Goal: Information Seeking & Learning: Learn about a topic

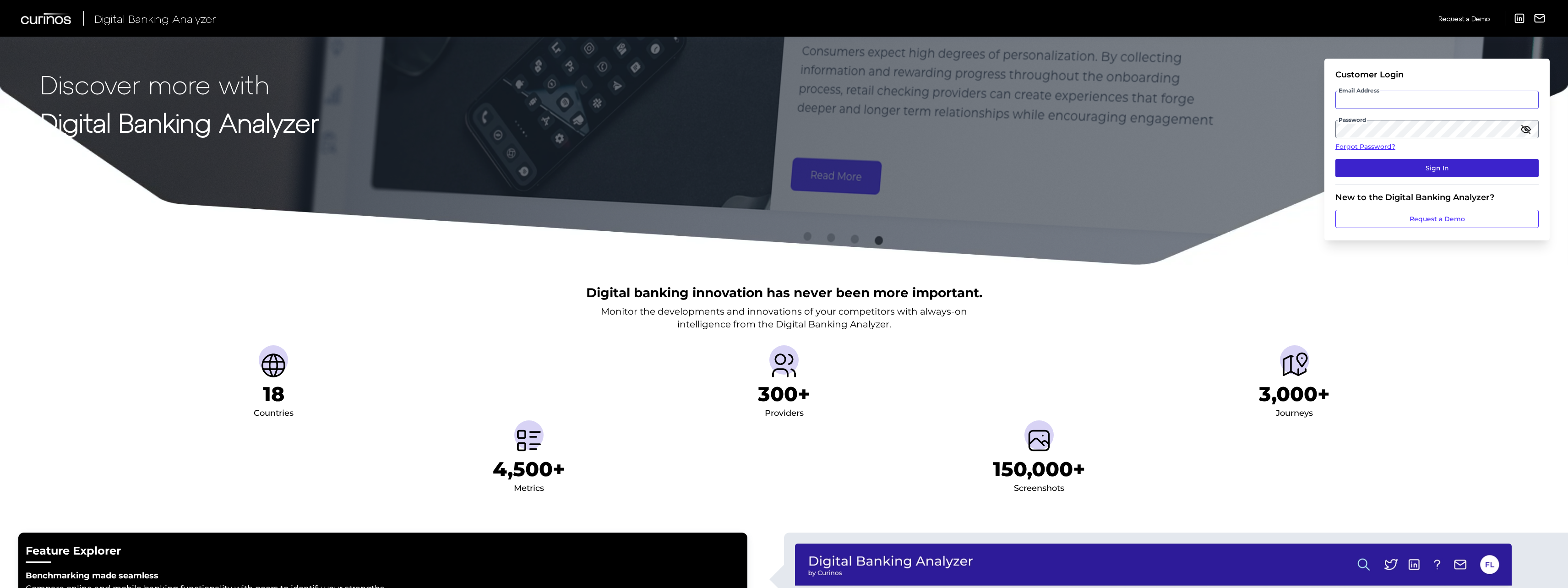
type input "[EMAIL_ADDRESS][DOMAIN_NAME]"
click at [1373, 174] on button "Sign In" at bounding box center [1437, 168] width 203 height 18
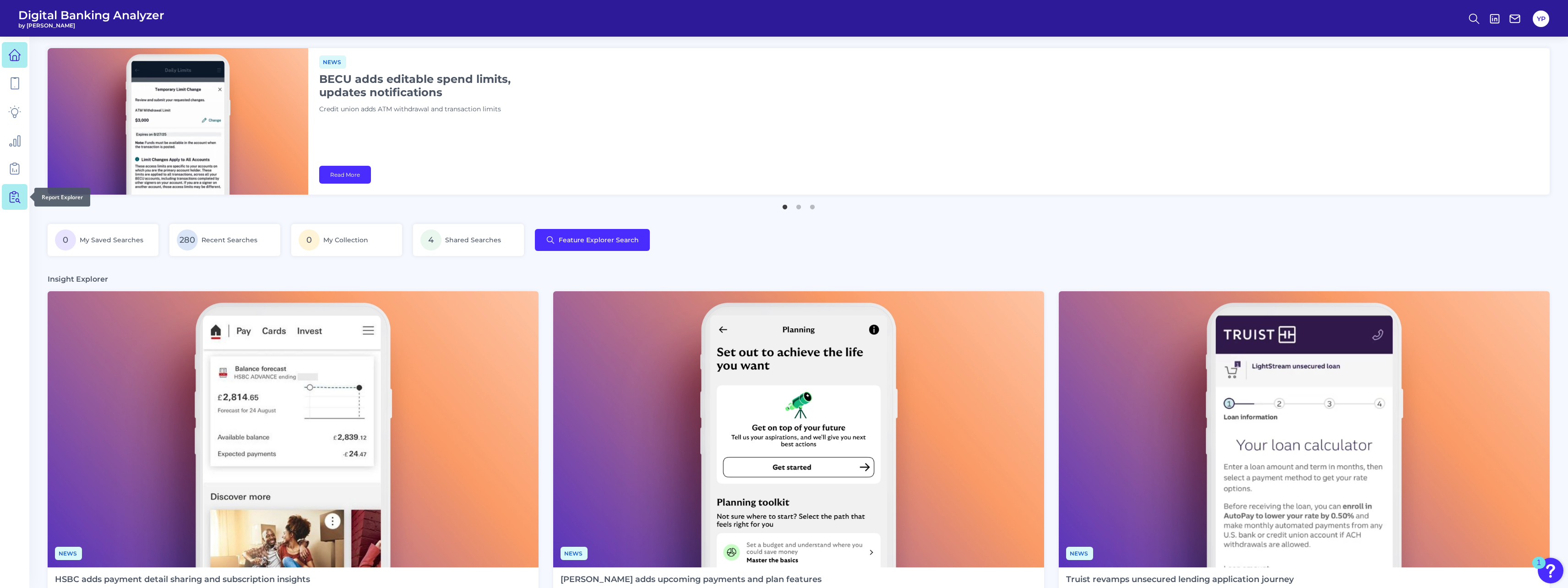
click at [12, 195] on icon at bounding box center [14, 197] width 13 height 13
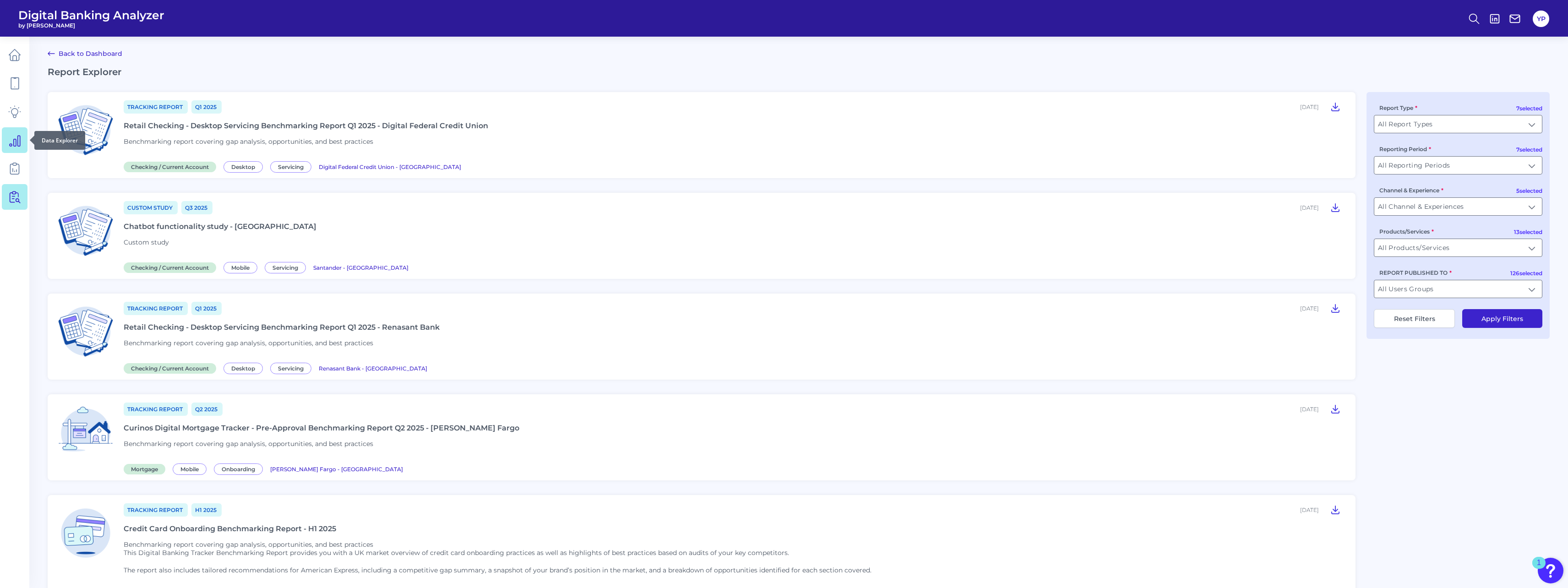
click at [5, 141] on link at bounding box center [15, 140] width 26 height 26
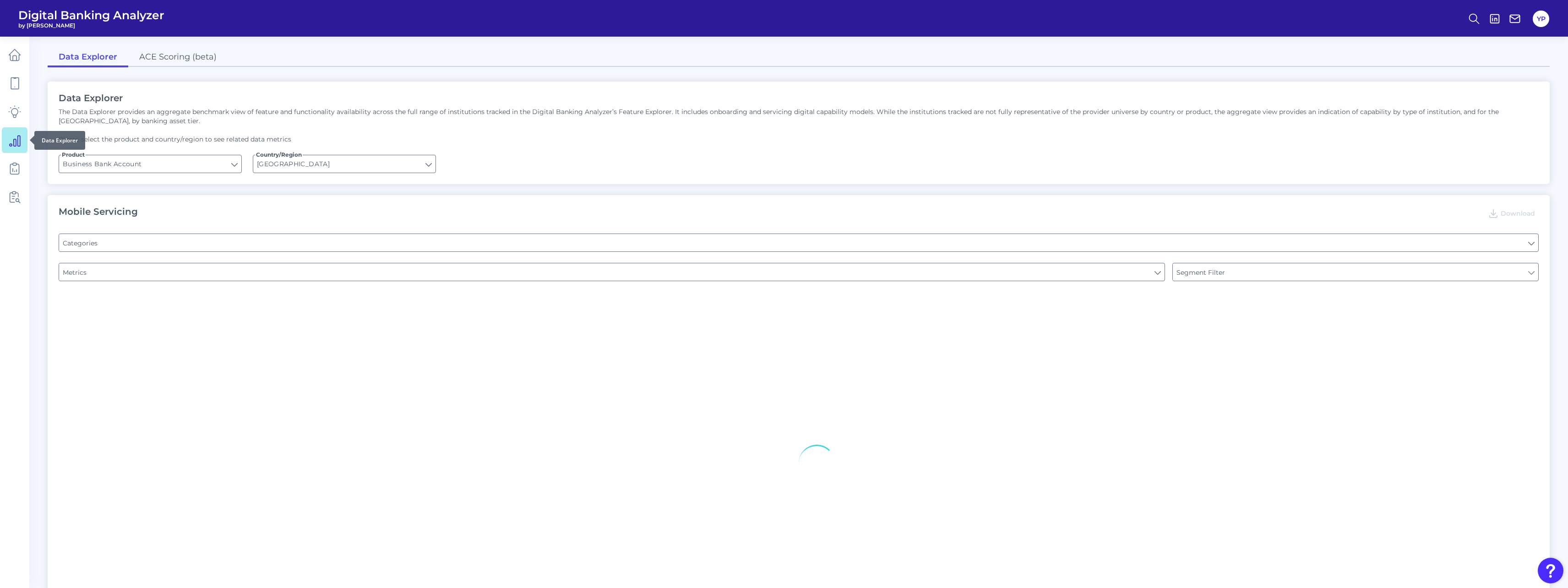
type input "Type of Institution"
type input "Pre-login Features"
type input "Login"
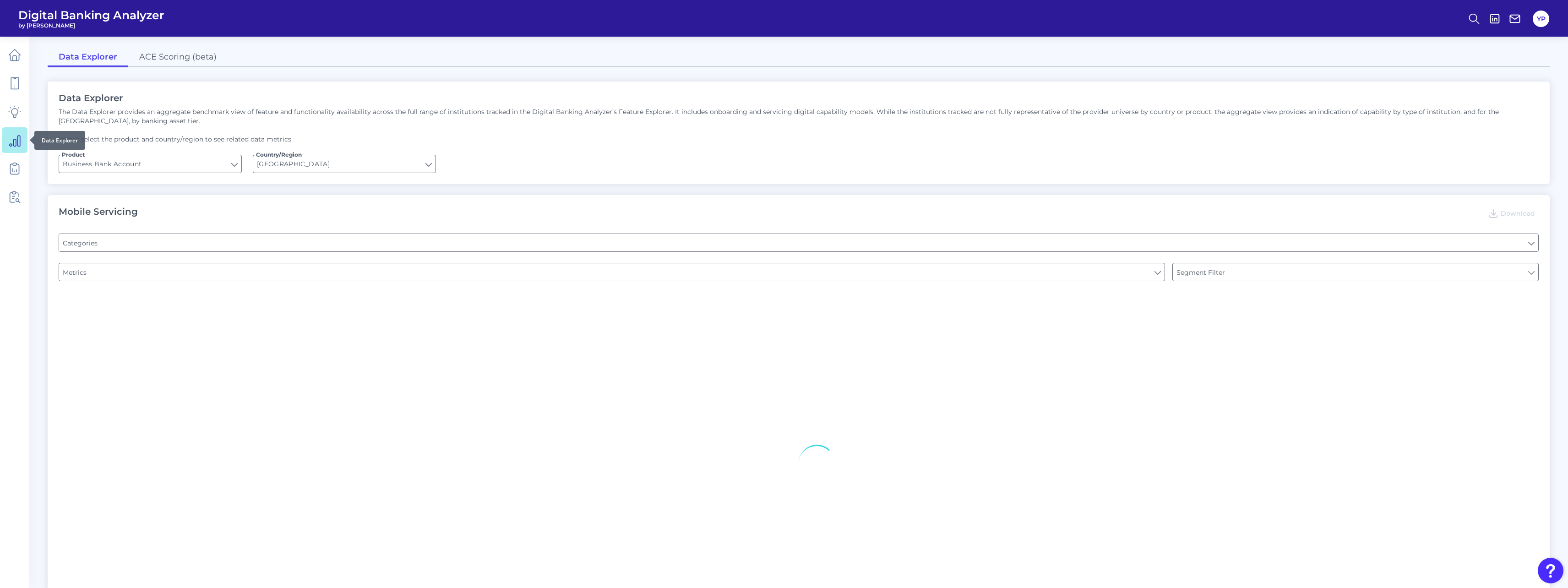
type input "Channel"
type input "Upon opening the app are users immediately prompted to use Touch/Face ID to log…"
type input "Does it offer third-party single sign on?"
type input "Can you apply for the PRODUCT as a new to brand customer on ANY digital channel?"
click at [22, 176] on link at bounding box center [15, 169] width 26 height 26
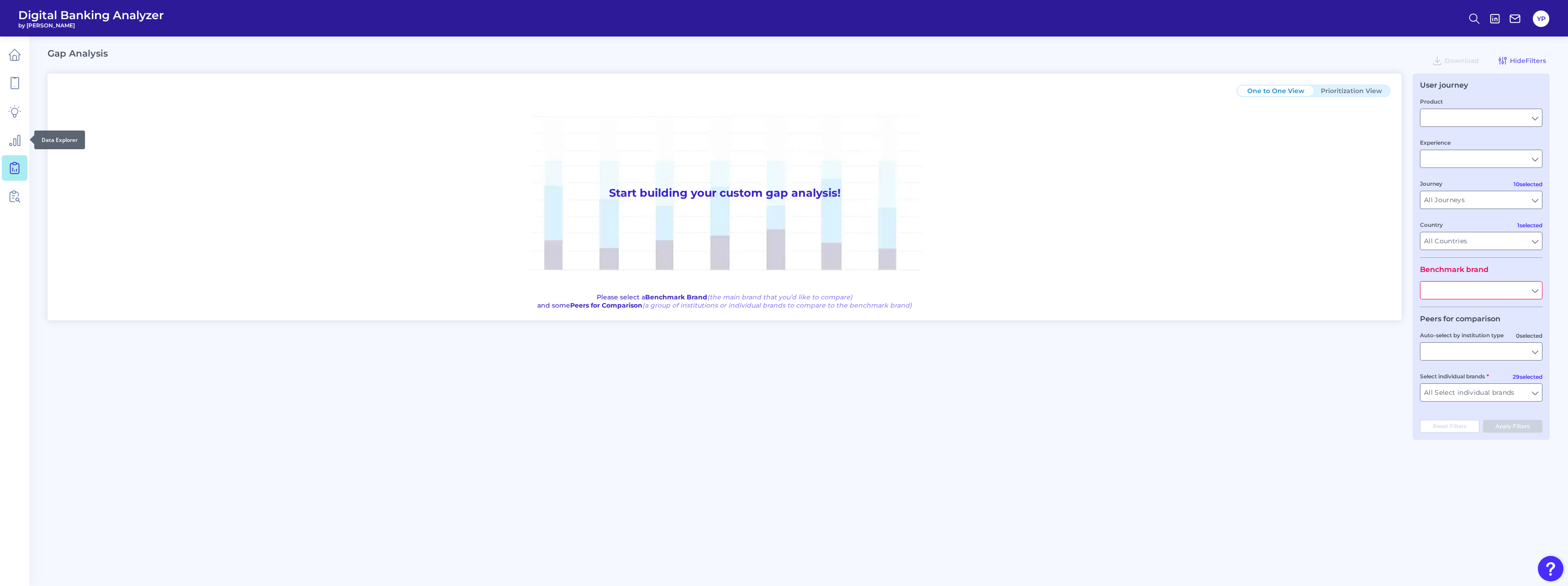
type input "Checking / Current Account"
type input "Mobile Servicing"
type input "Pre-Login Area, New Customer Onboarding, Login & Authentication, Accounts and t…"
type input "[GEOGRAPHIC_DATA]"
type input "All Select individual brands"
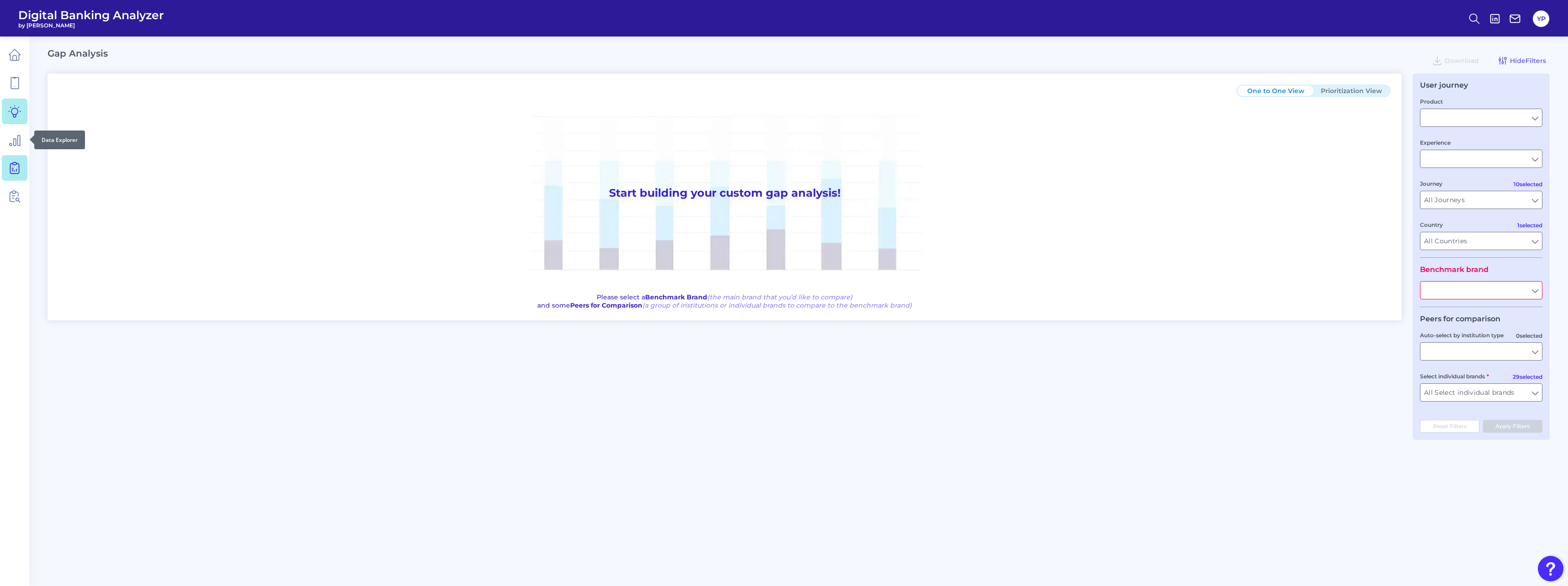
type input "All Journeys"
click at [18, 118] on link at bounding box center [15, 112] width 26 height 26
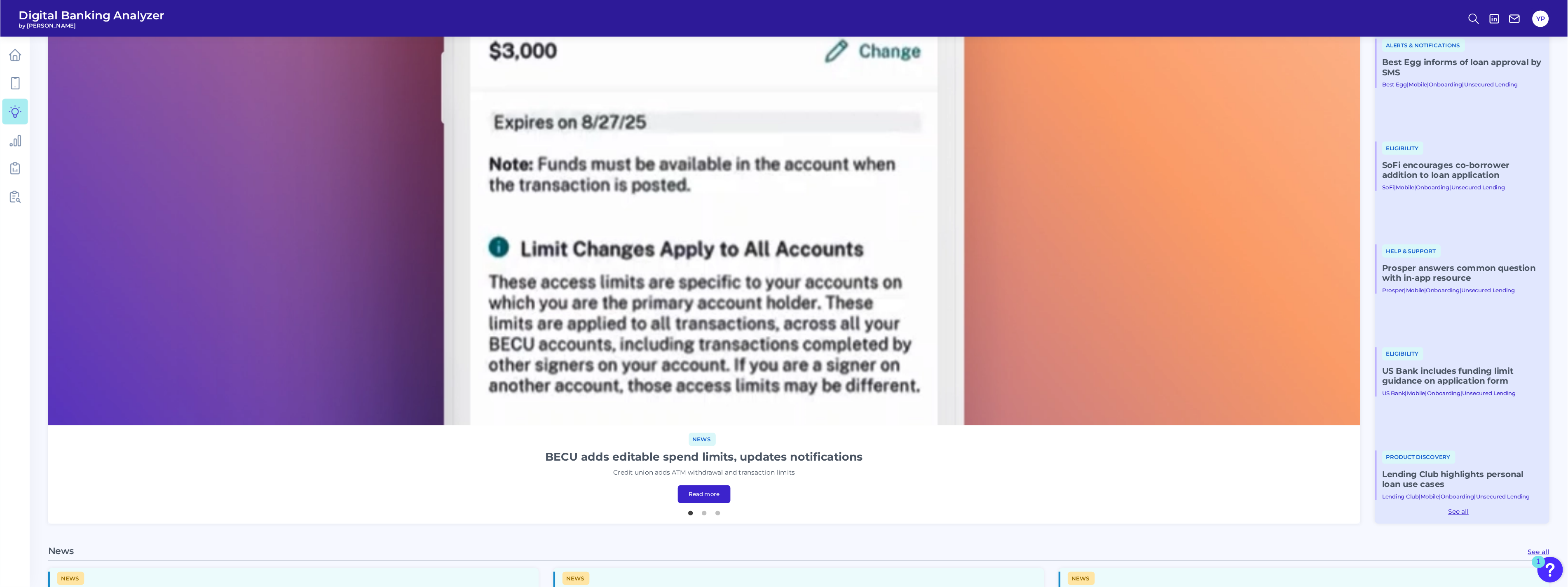
scroll to position [412, 0]
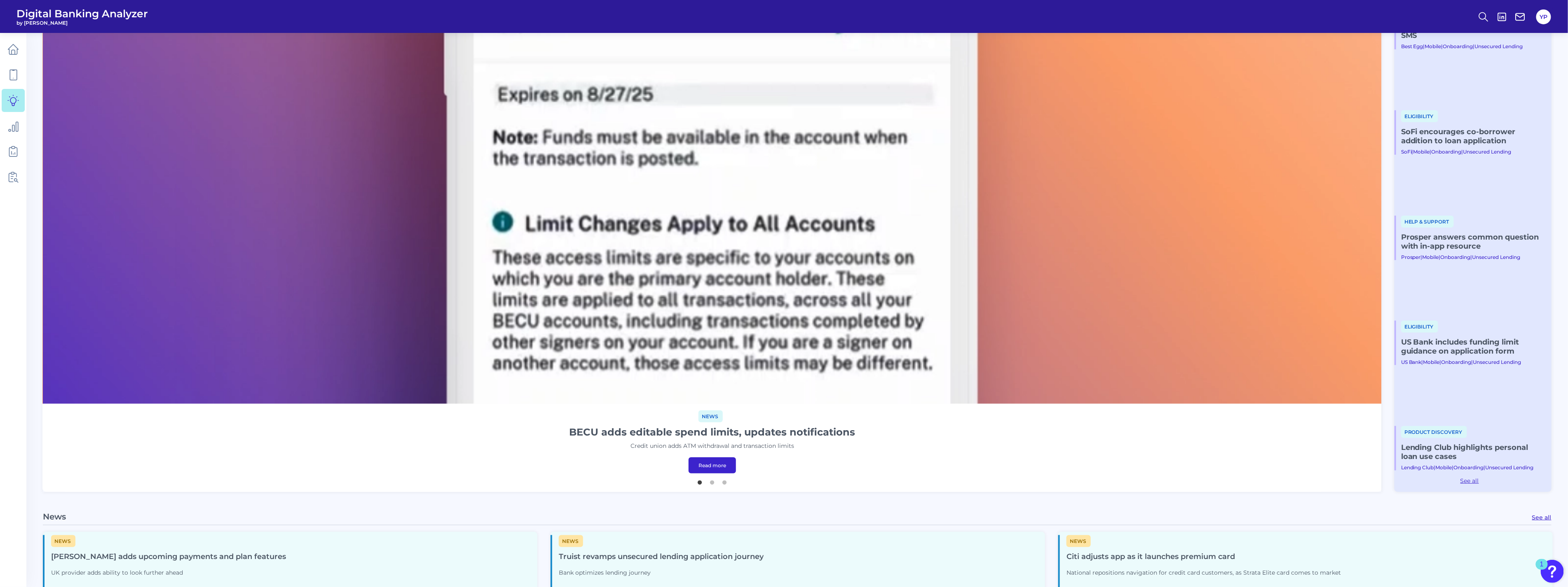
drag, startPoint x: 1370, startPoint y: 0, endPoint x: 321, endPoint y: 451, distance: 1141.8
click at [320, 480] on ul "1 2 3" at bounding box center [712, 479] width 1338 height 10
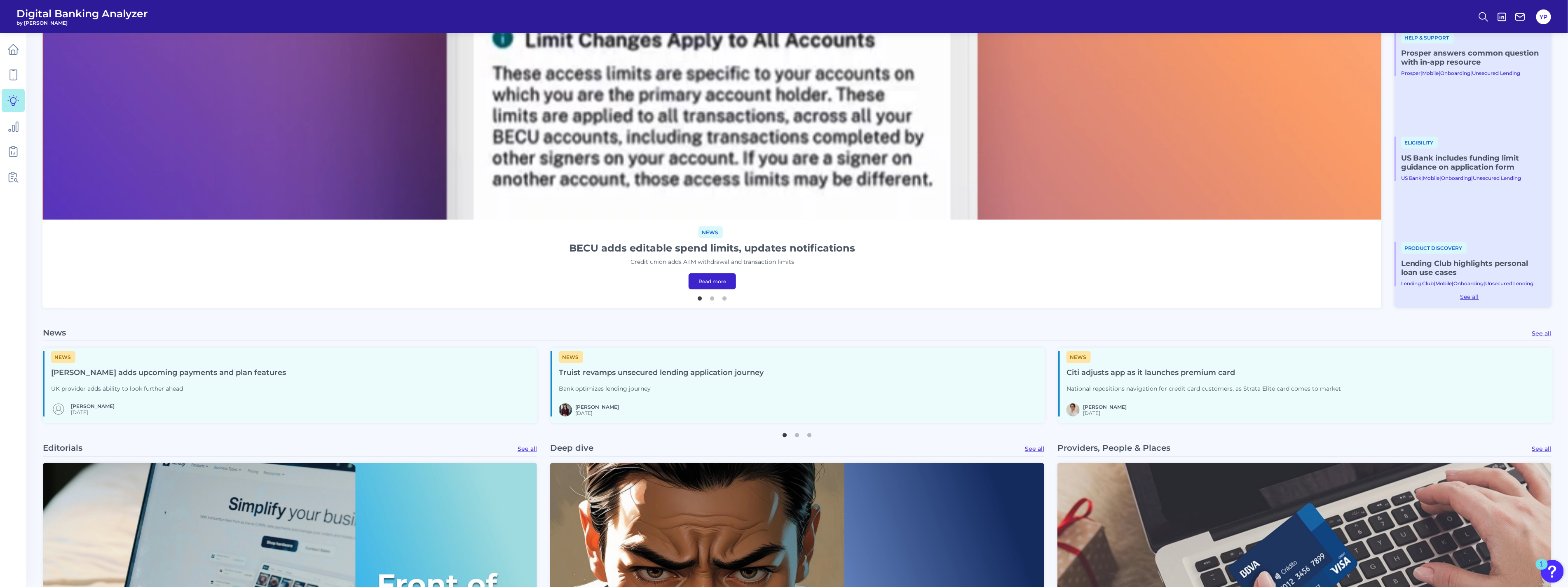
scroll to position [641, 0]
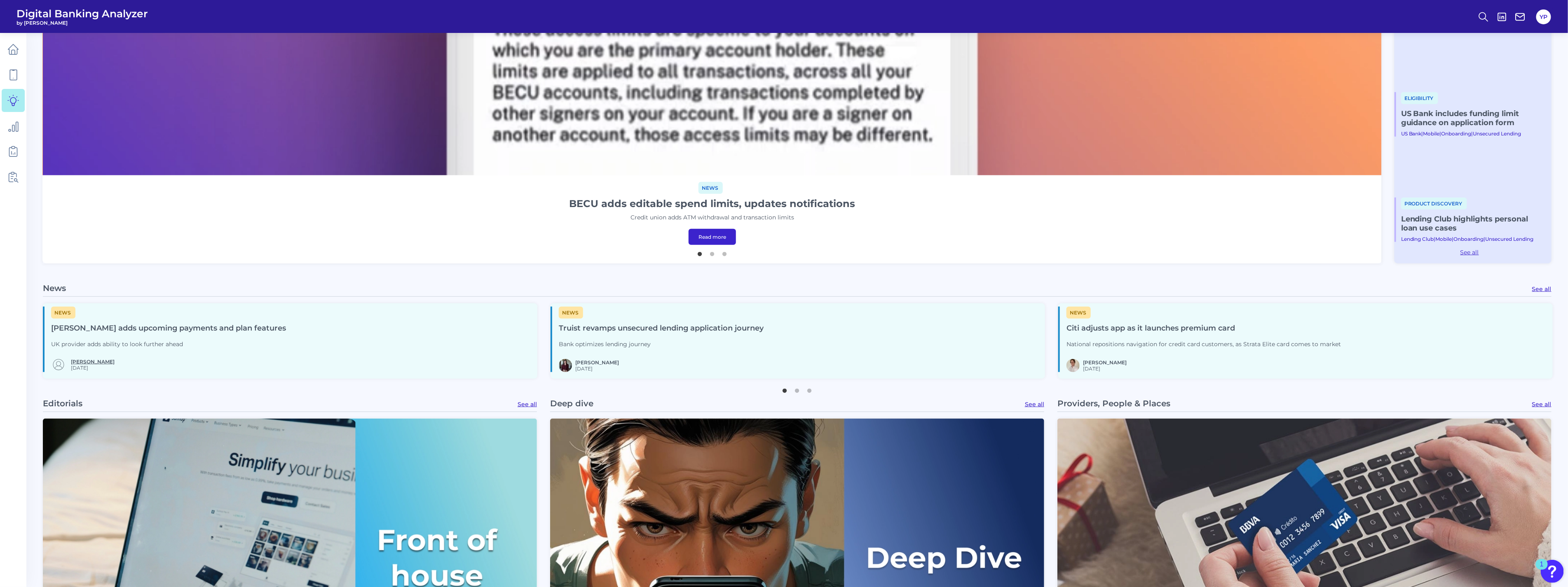
click at [79, 361] on link "[PERSON_NAME]" at bounding box center [93, 361] width 44 height 6
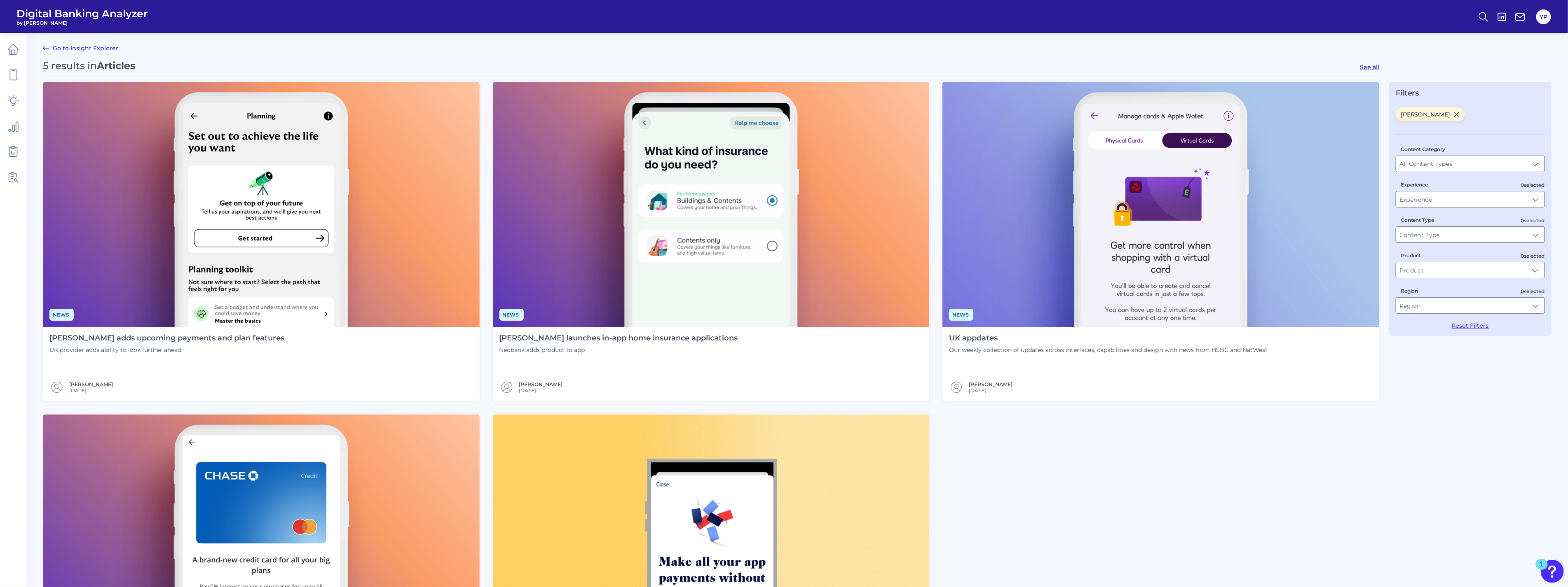
click at [42, 49] on icon at bounding box center [46, 48] width 10 height 10
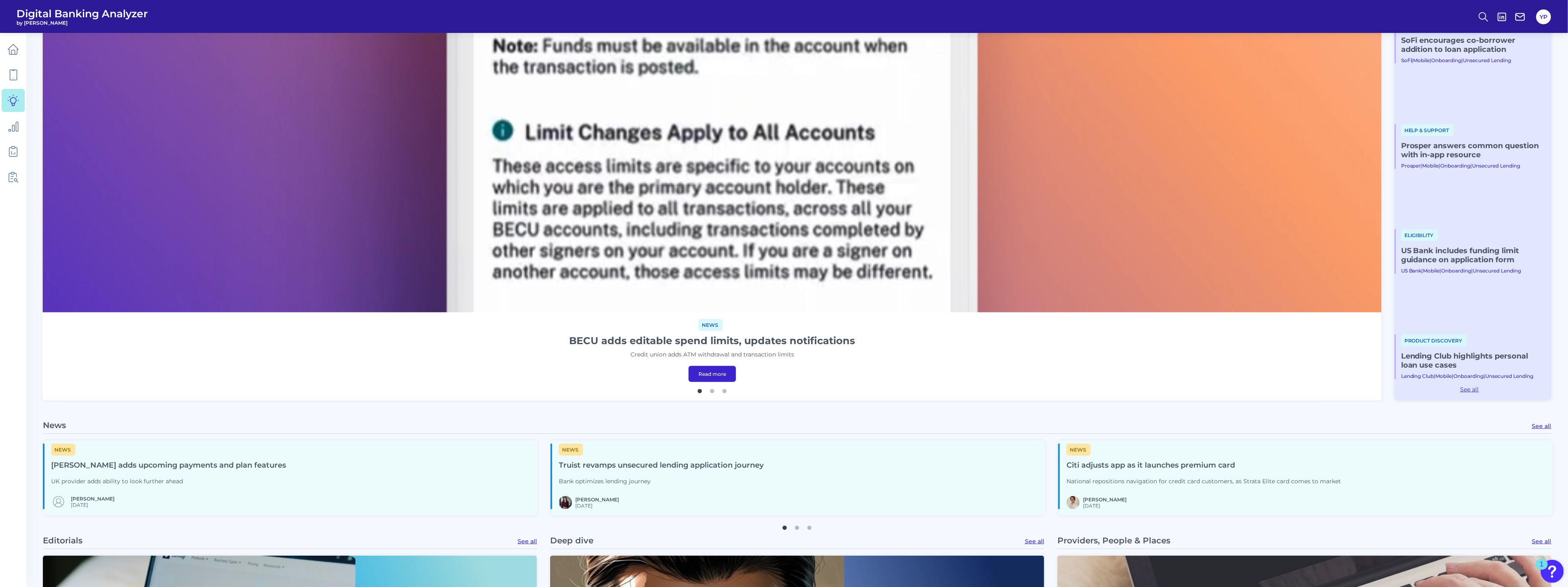
scroll to position [732, 0]
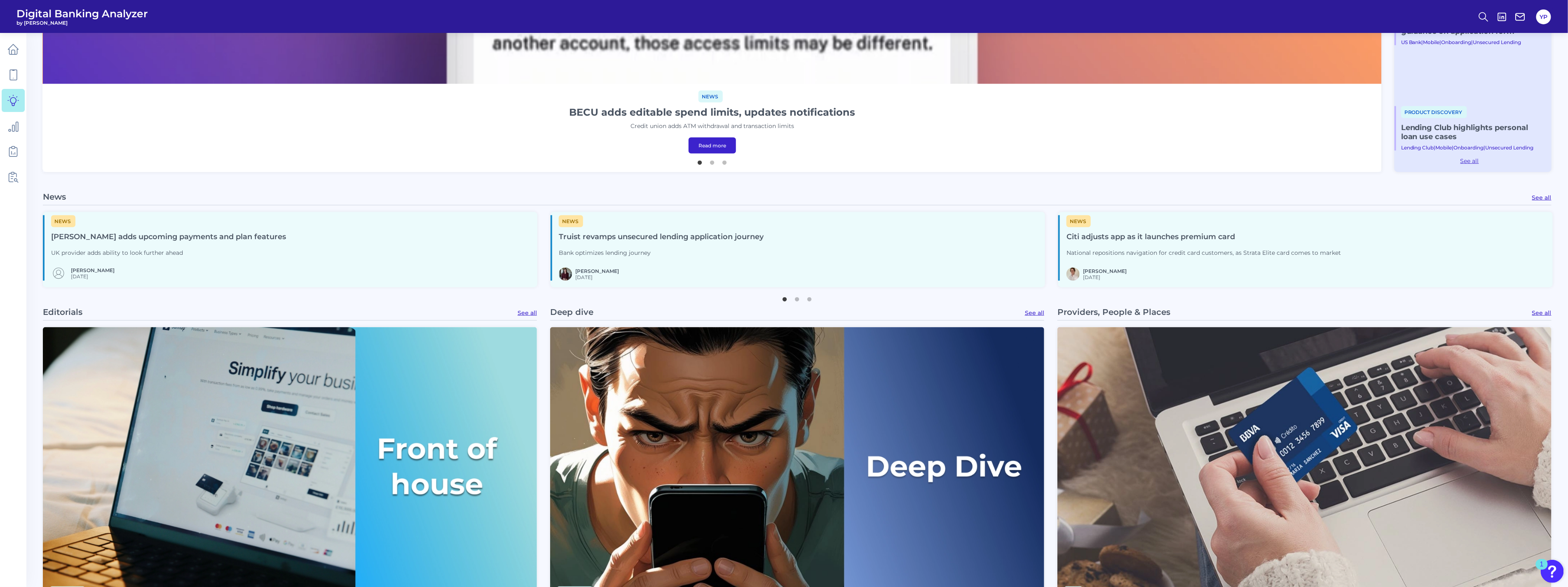
click at [1414, 200] on link "See all" at bounding box center [1542, 197] width 20 height 7
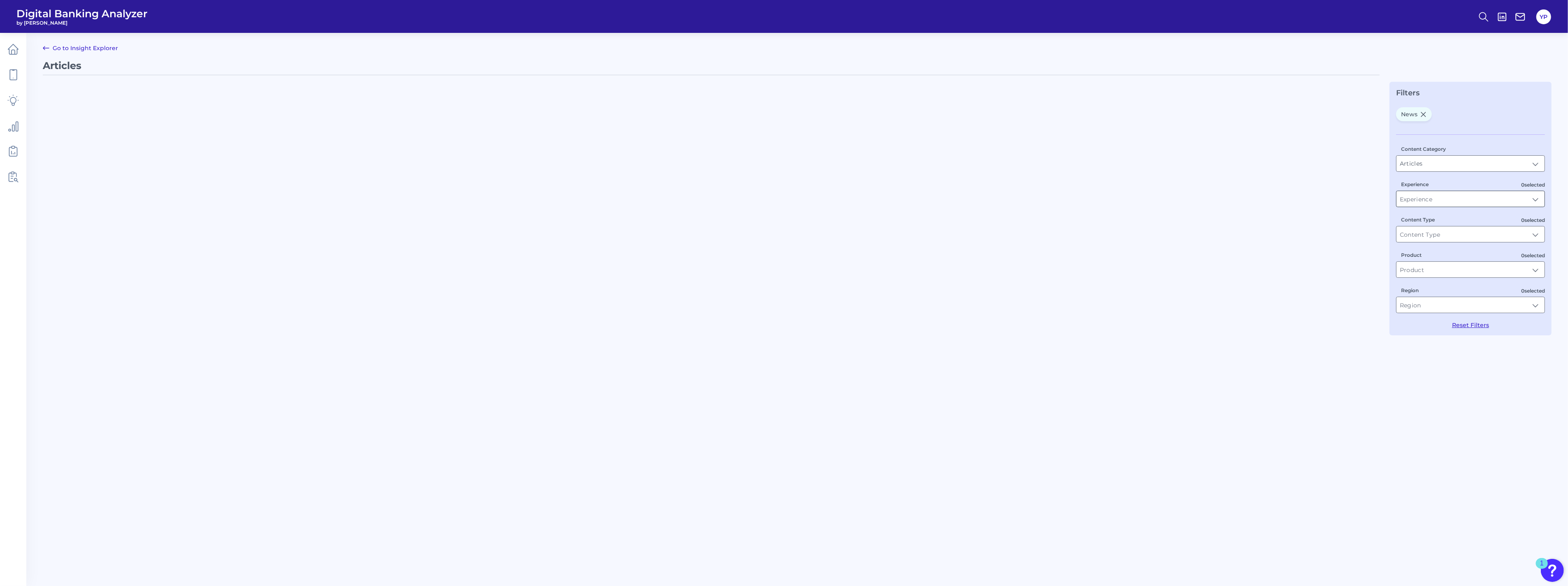
type input "News"
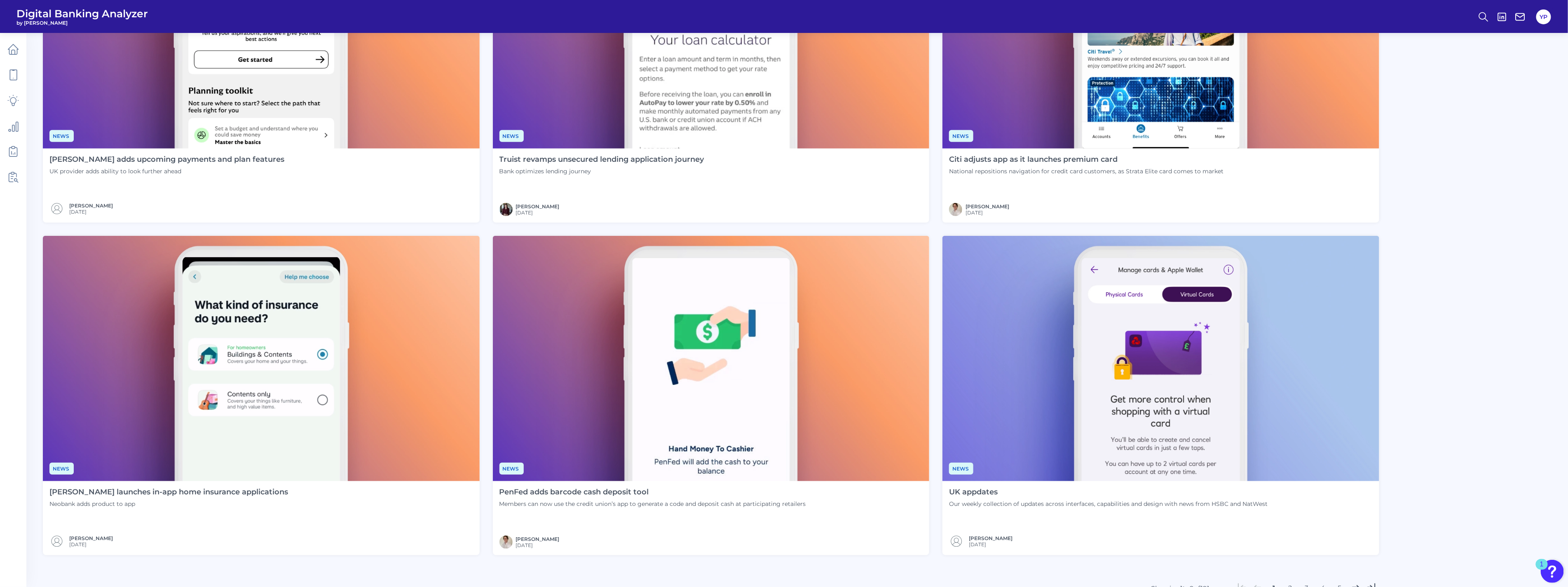
scroll to position [591, 0]
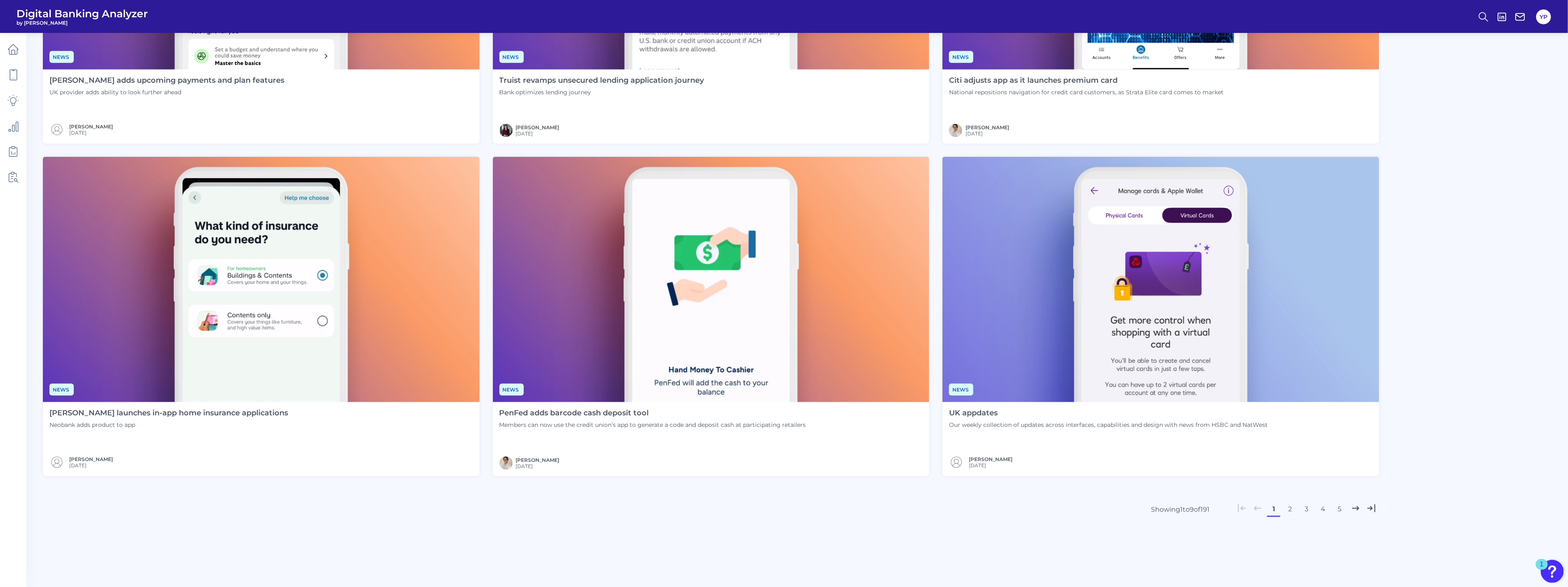
click at [1287, 511] on button "2" at bounding box center [1290, 510] width 13 height 13
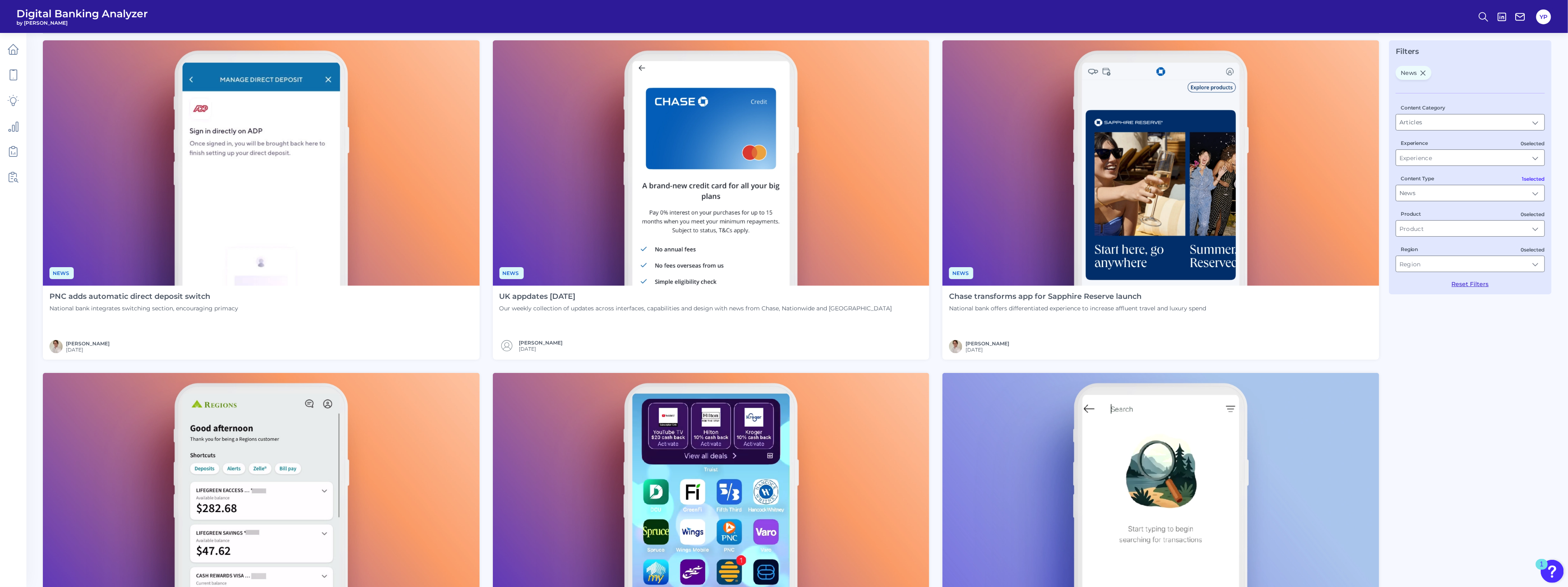
scroll to position [0, 0]
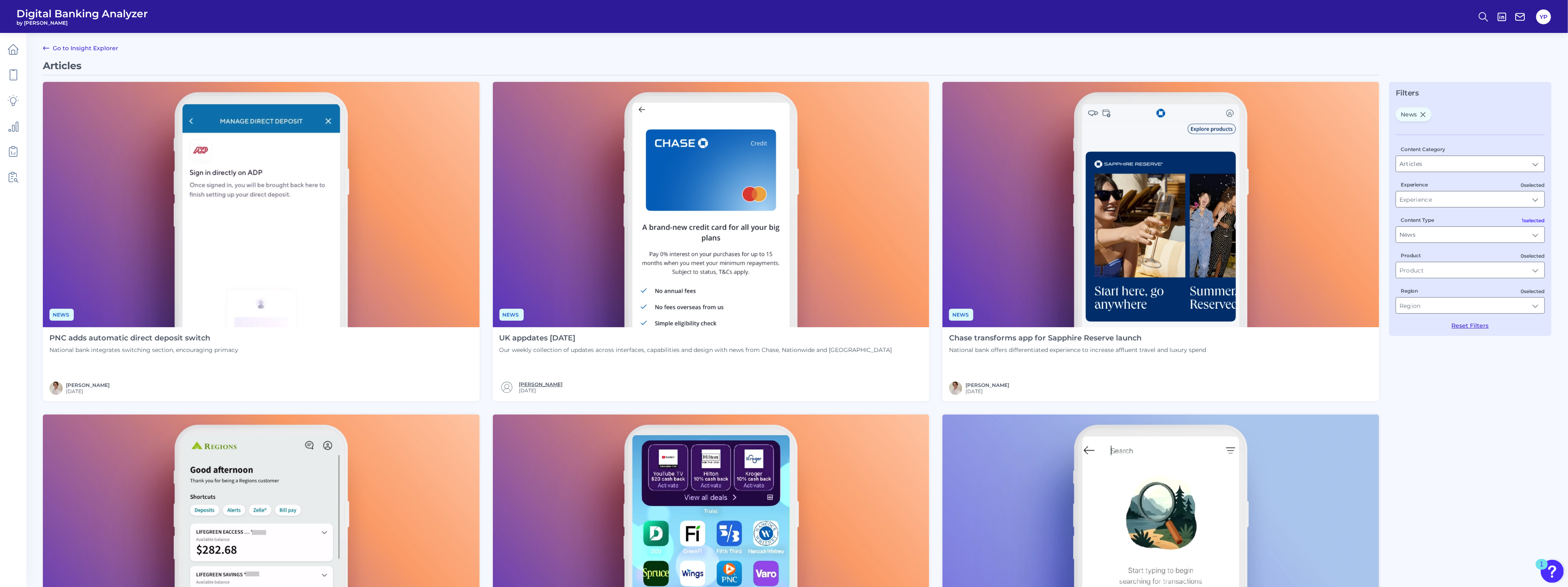
click at [546, 383] on link "[PERSON_NAME]" at bounding box center [541, 385] width 44 height 6
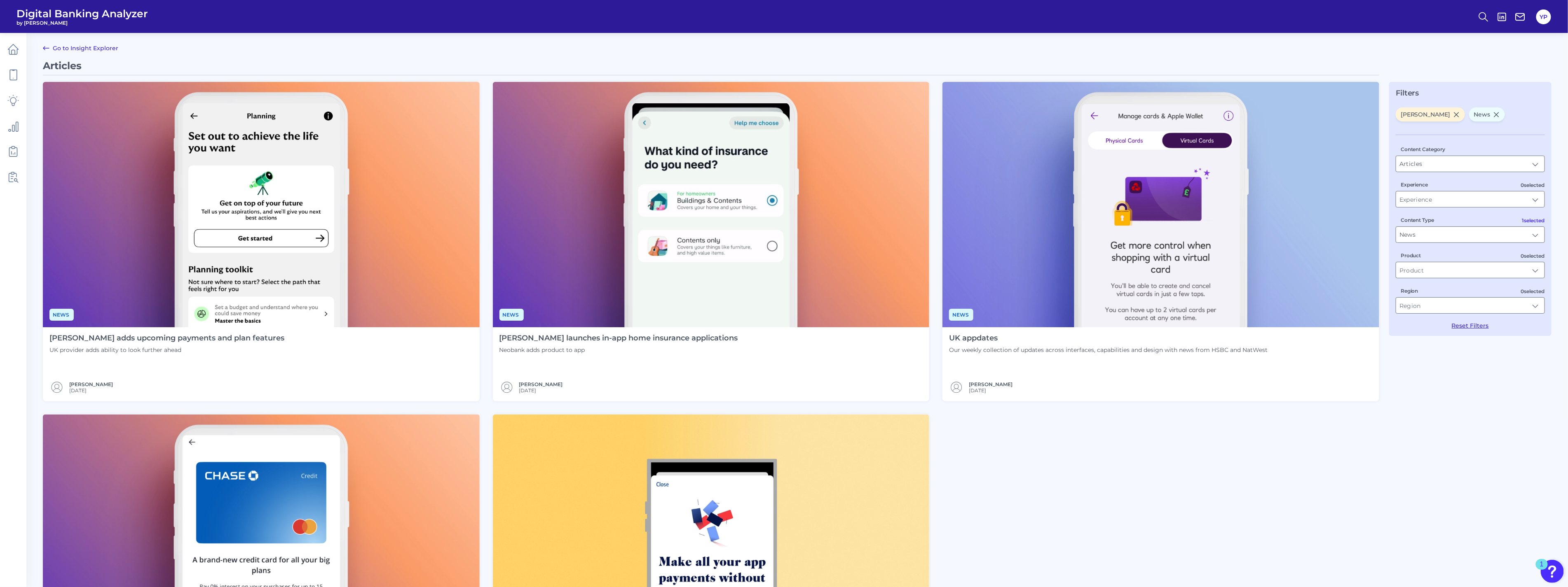
click at [134, 338] on h4 "[PERSON_NAME] adds upcoming payments and plan features" at bounding box center [166, 338] width 235 height 9
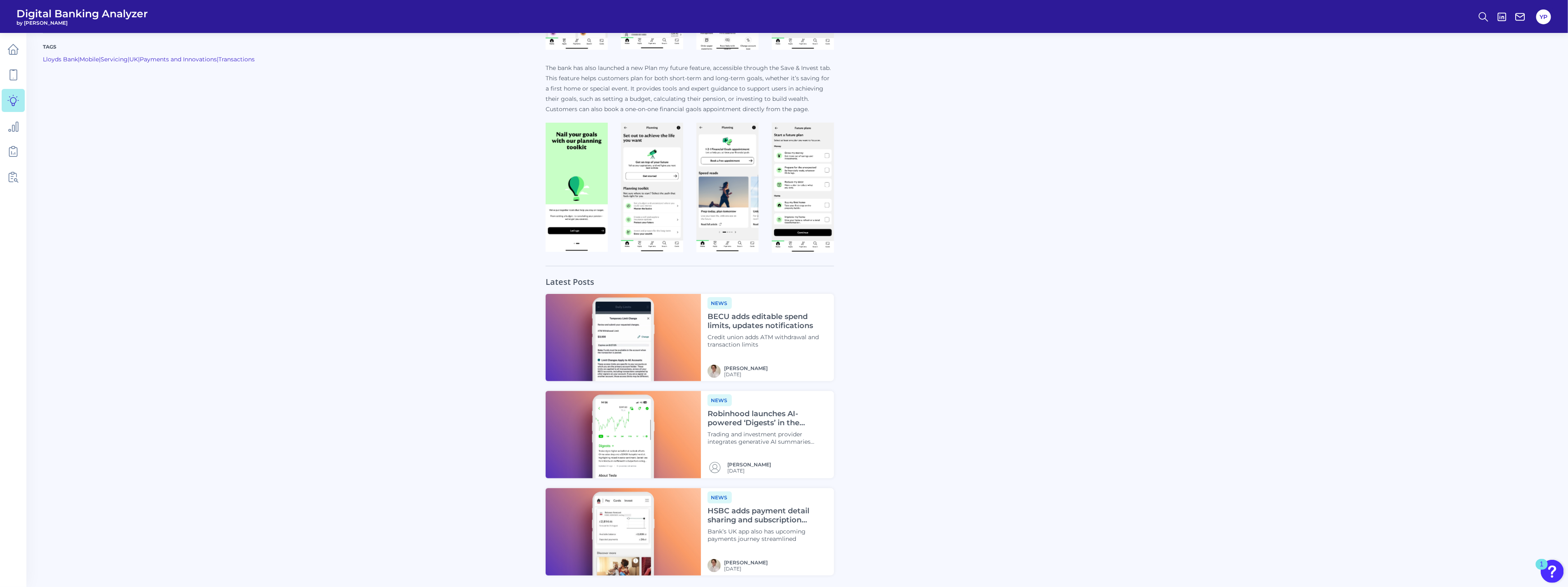
scroll to position [497, 0]
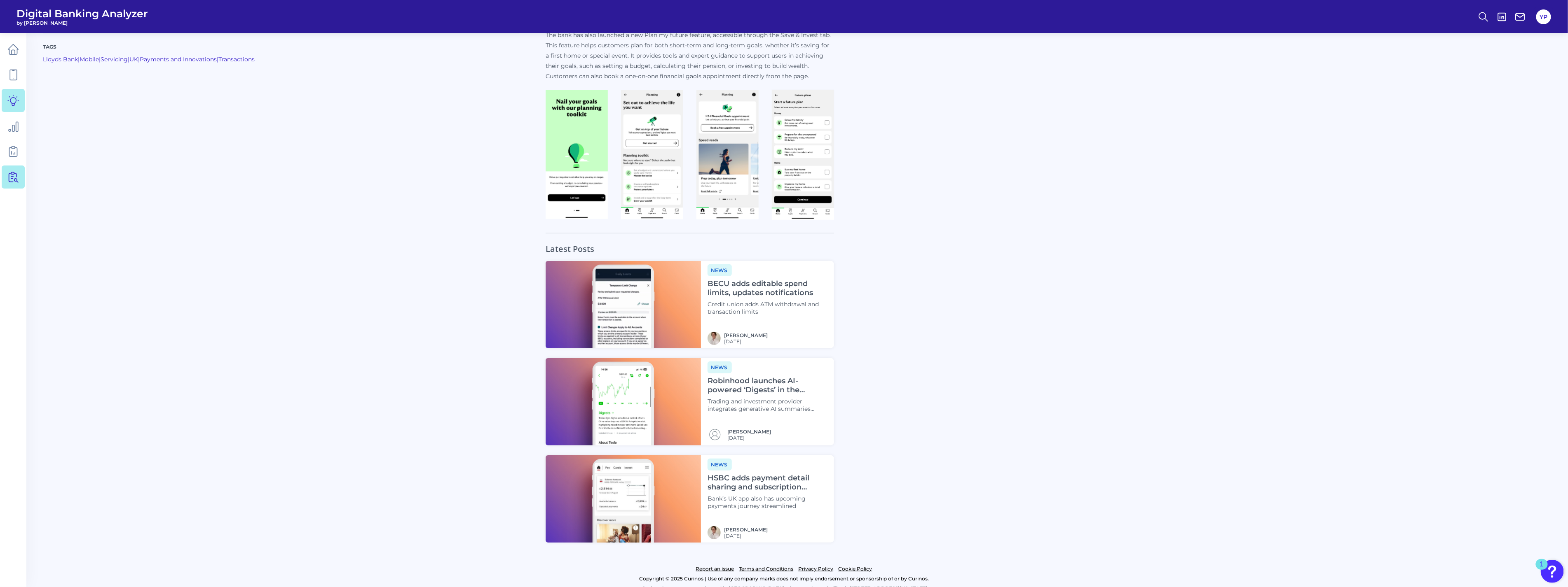
click at [20, 182] on link at bounding box center [13, 177] width 23 height 23
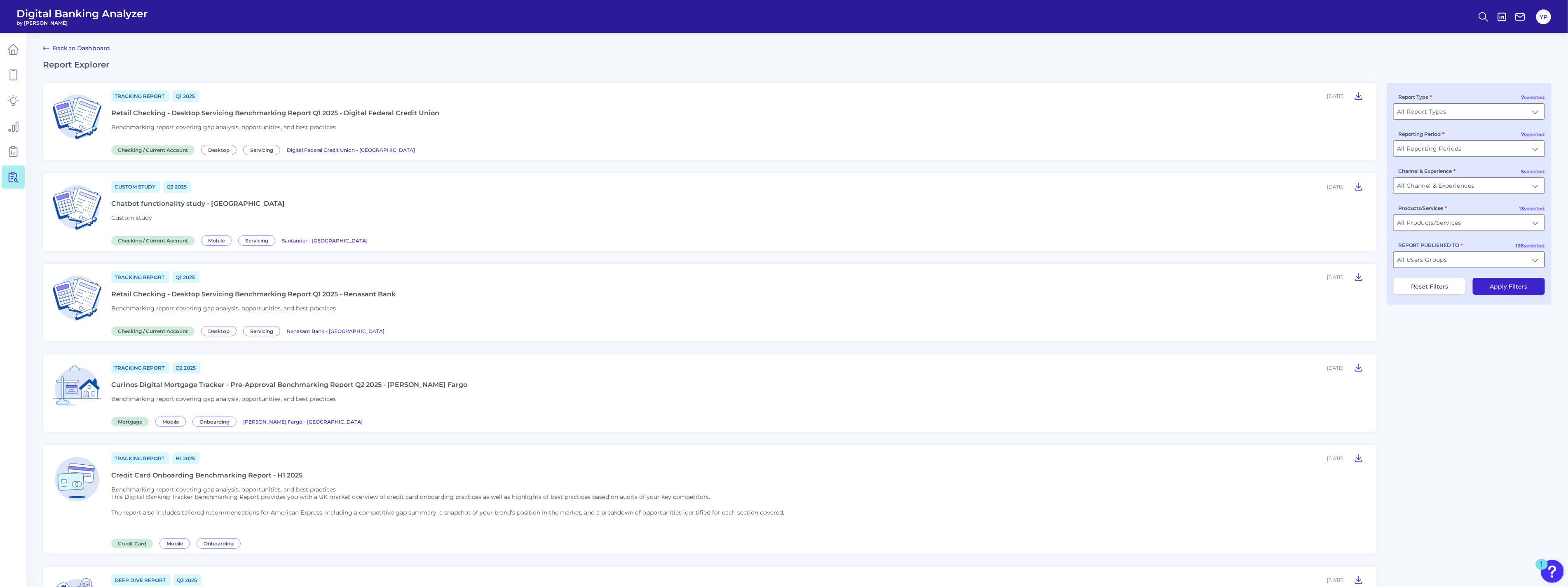
click at [1414, 268] on input "All Users Groups" at bounding box center [1469, 260] width 151 height 16
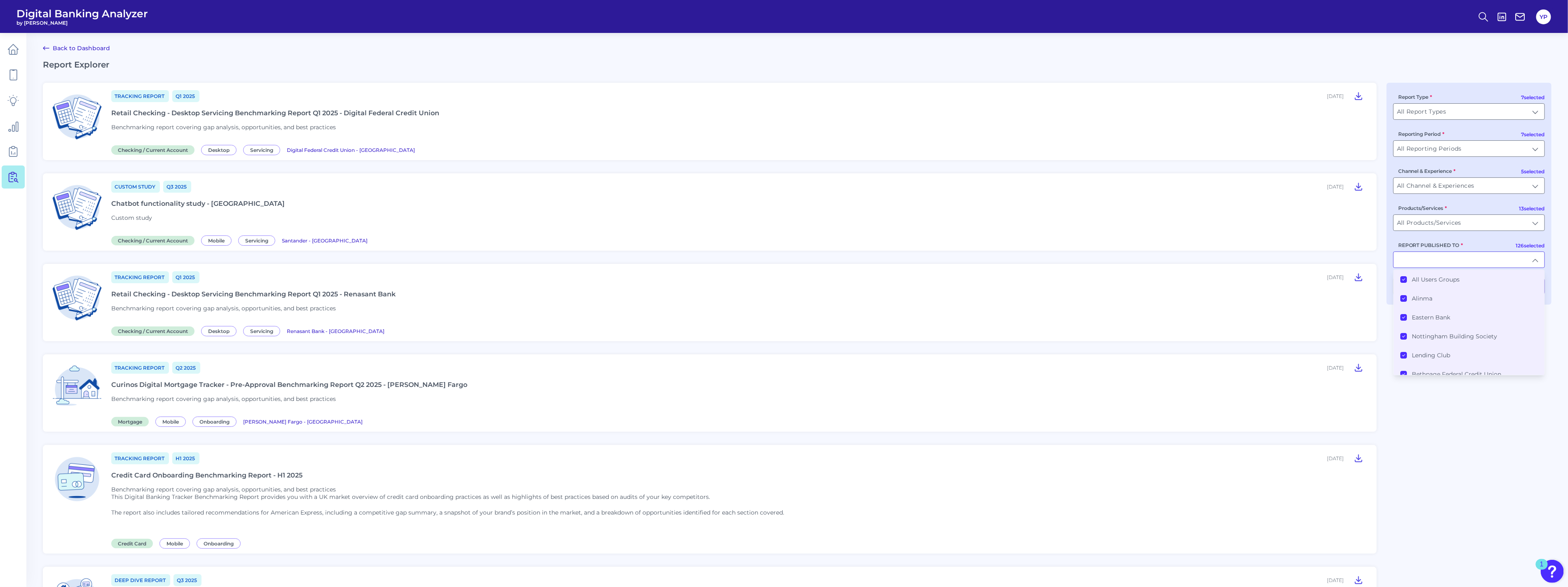
click at [1414, 283] on label "All Users Groups" at bounding box center [1436, 280] width 48 height 7
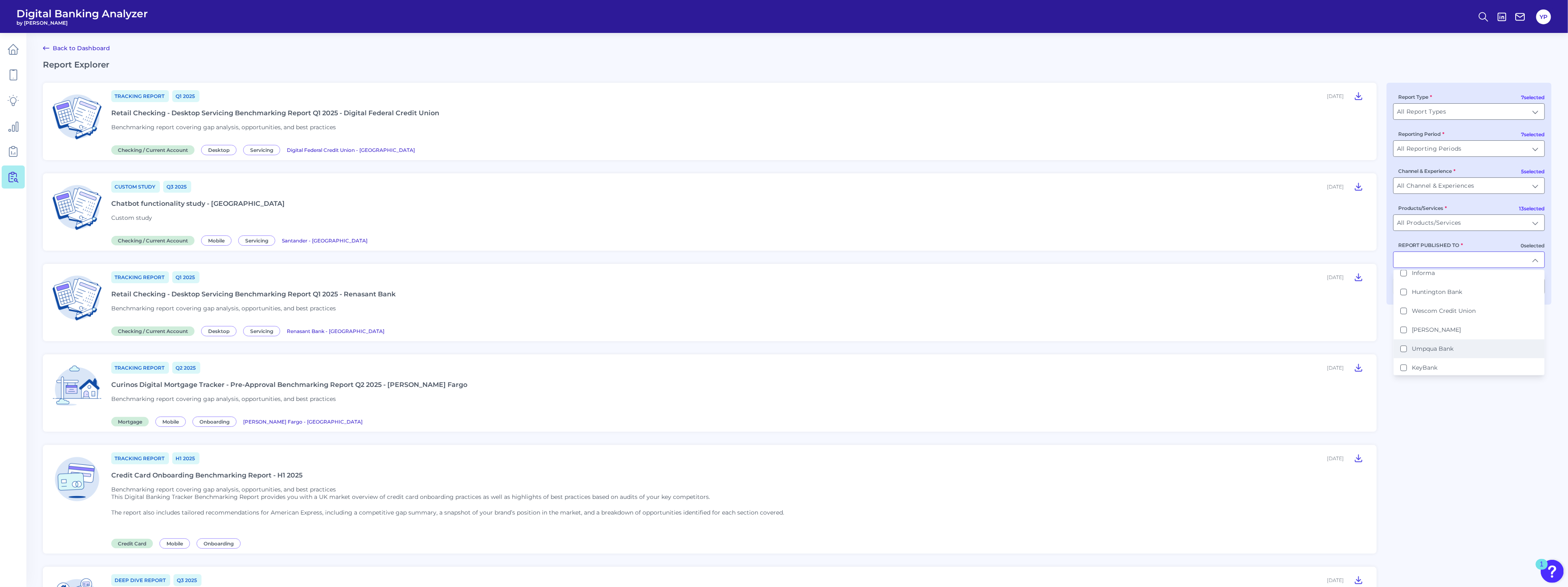
scroll to position [1738, 0]
click at [1414, 265] on input "REPORT PUBLISHED TO" at bounding box center [1469, 260] width 151 height 16
type input "a"
type input "Alr"
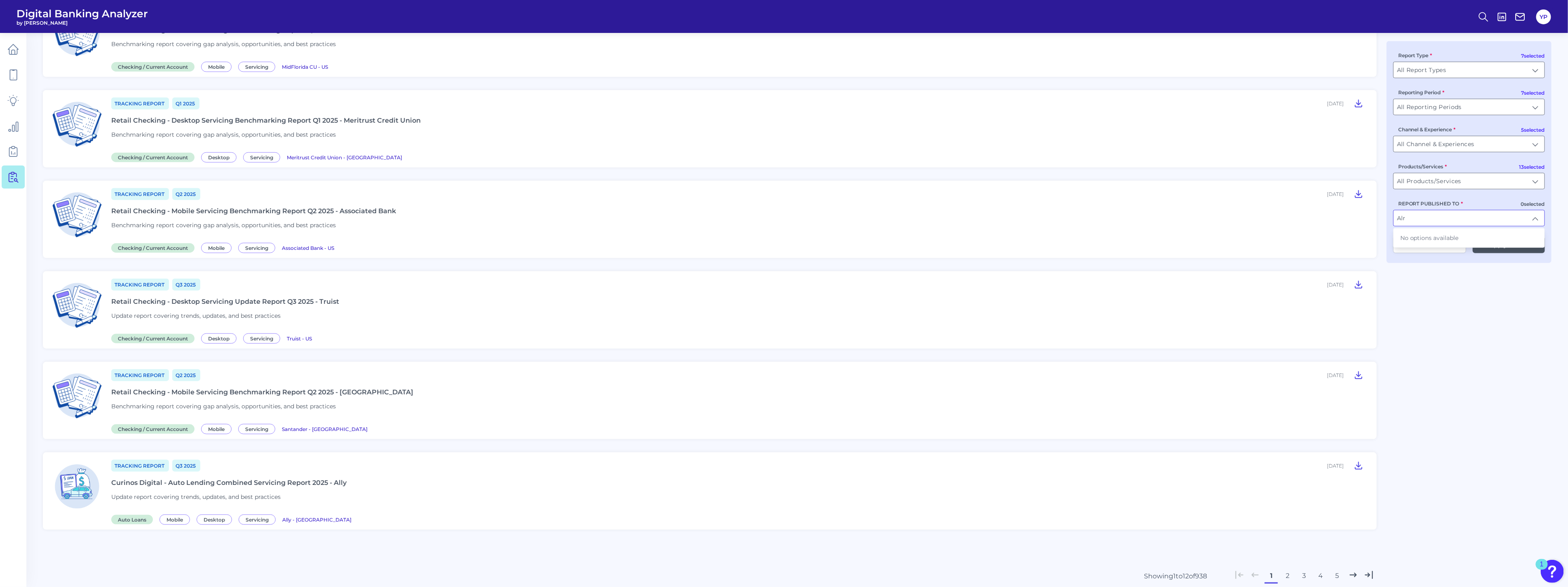
scroll to position [709, 0]
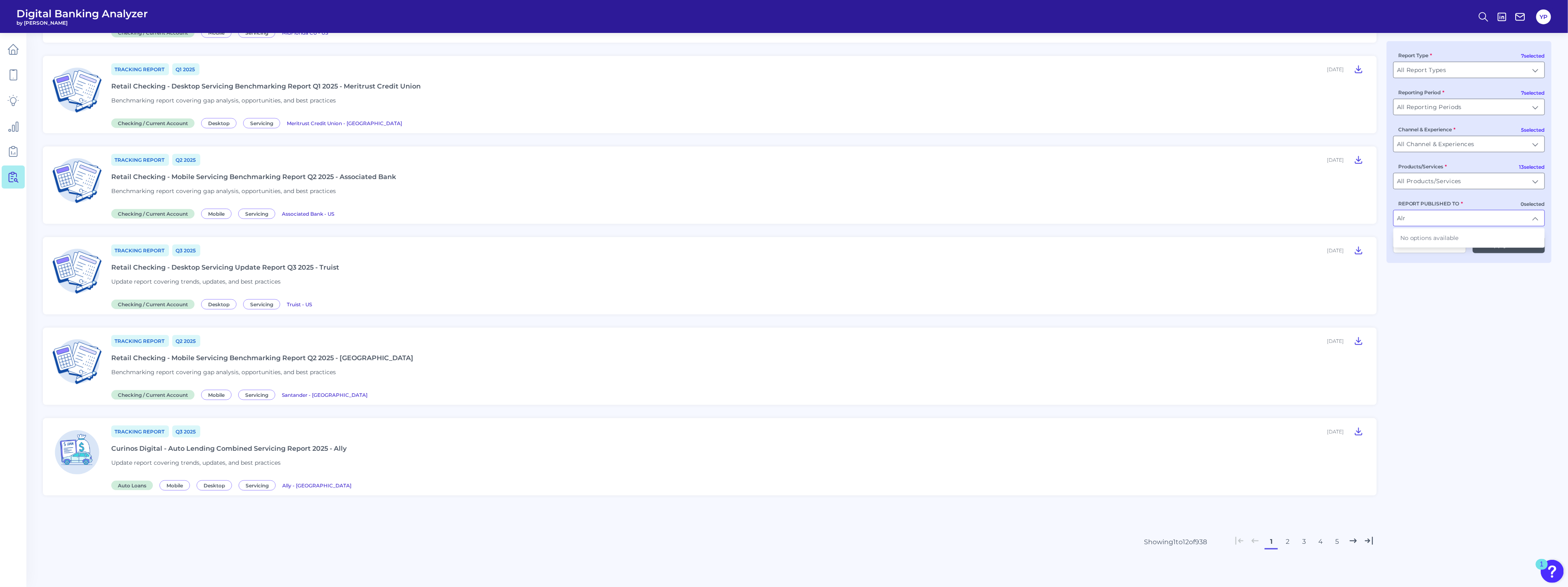
click at [1289, 528] on button "2" at bounding box center [1287, 542] width 13 height 13
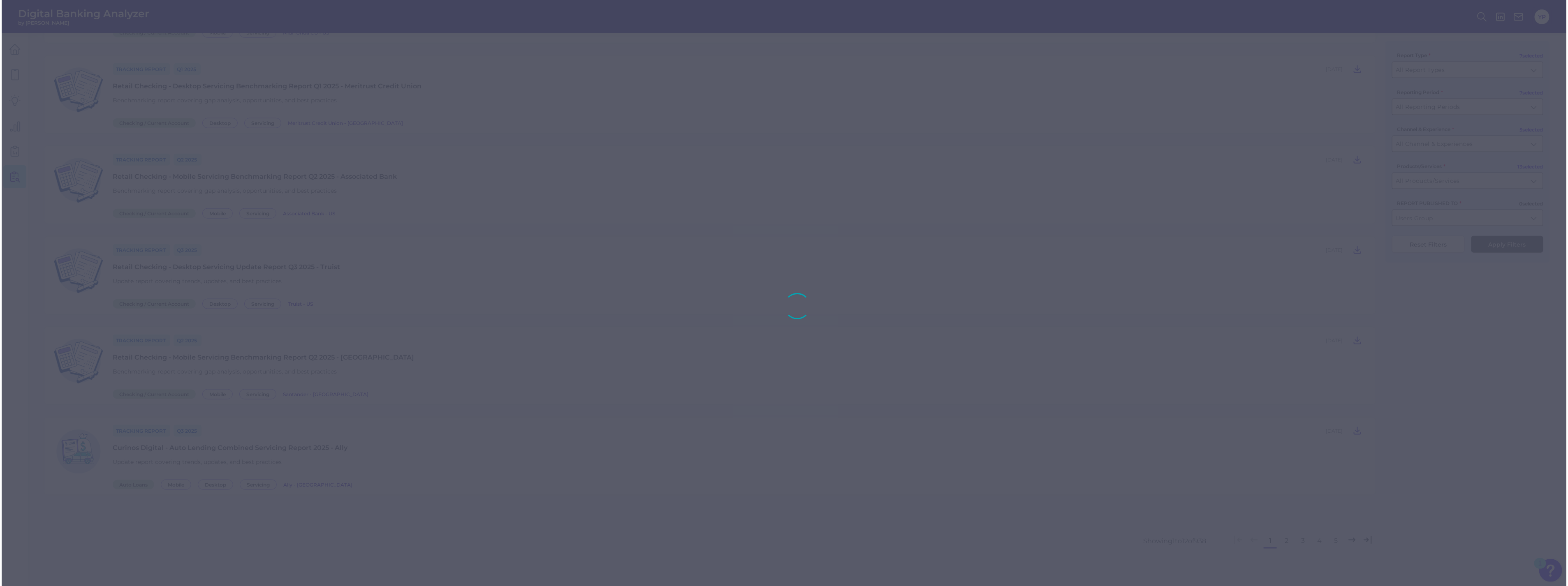
scroll to position [0, 0]
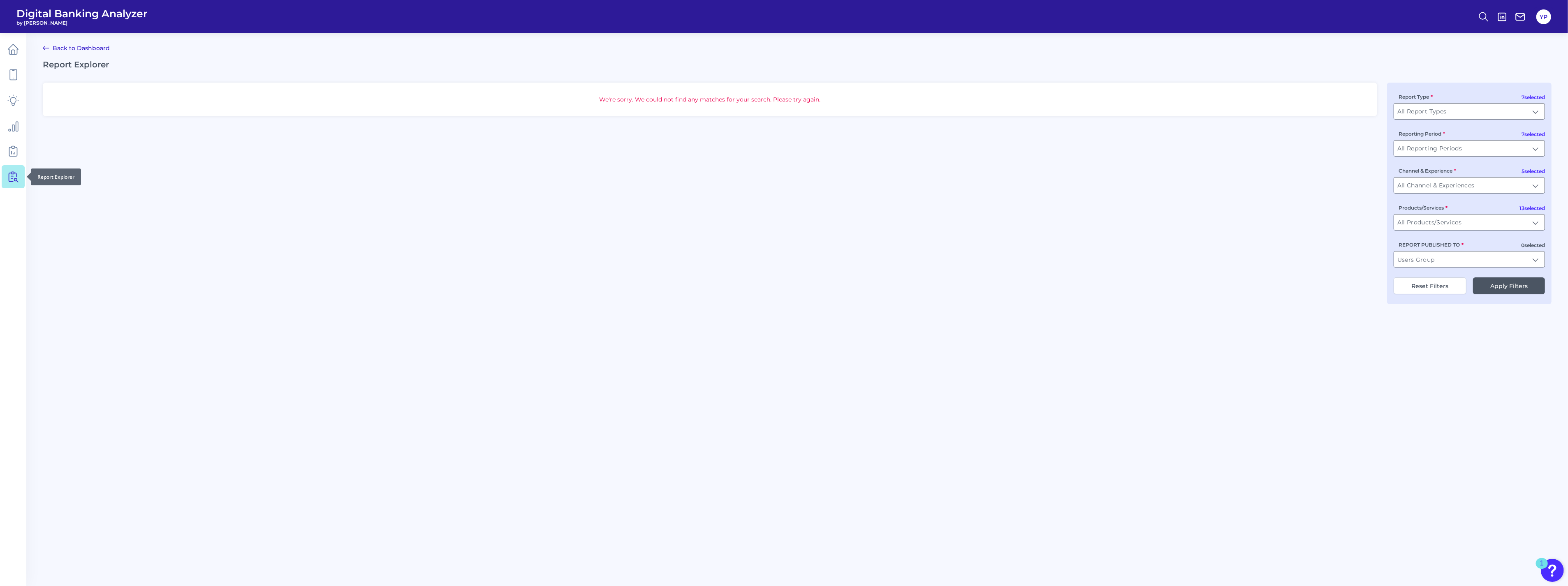
click at [13, 169] on link at bounding box center [13, 177] width 23 height 23
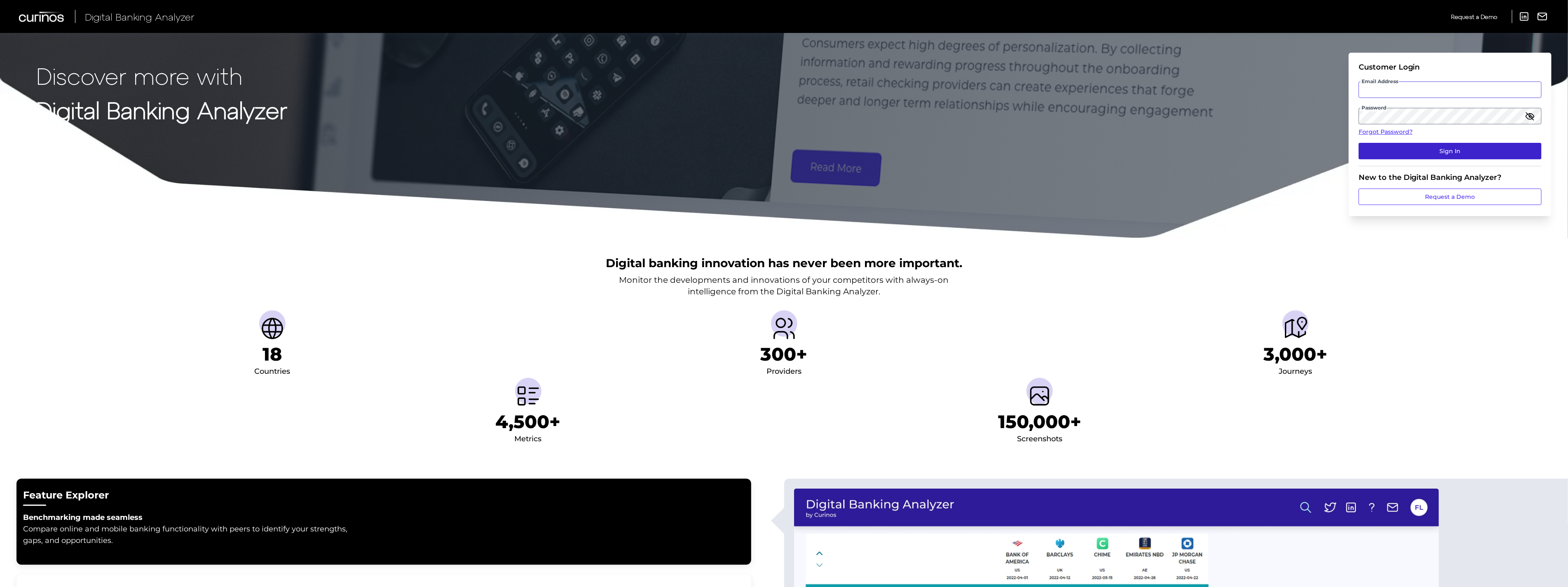
type input "[EMAIL_ADDRESS][DOMAIN_NAME]"
click at [1412, 147] on button "Sign In" at bounding box center [1450, 151] width 183 height 16
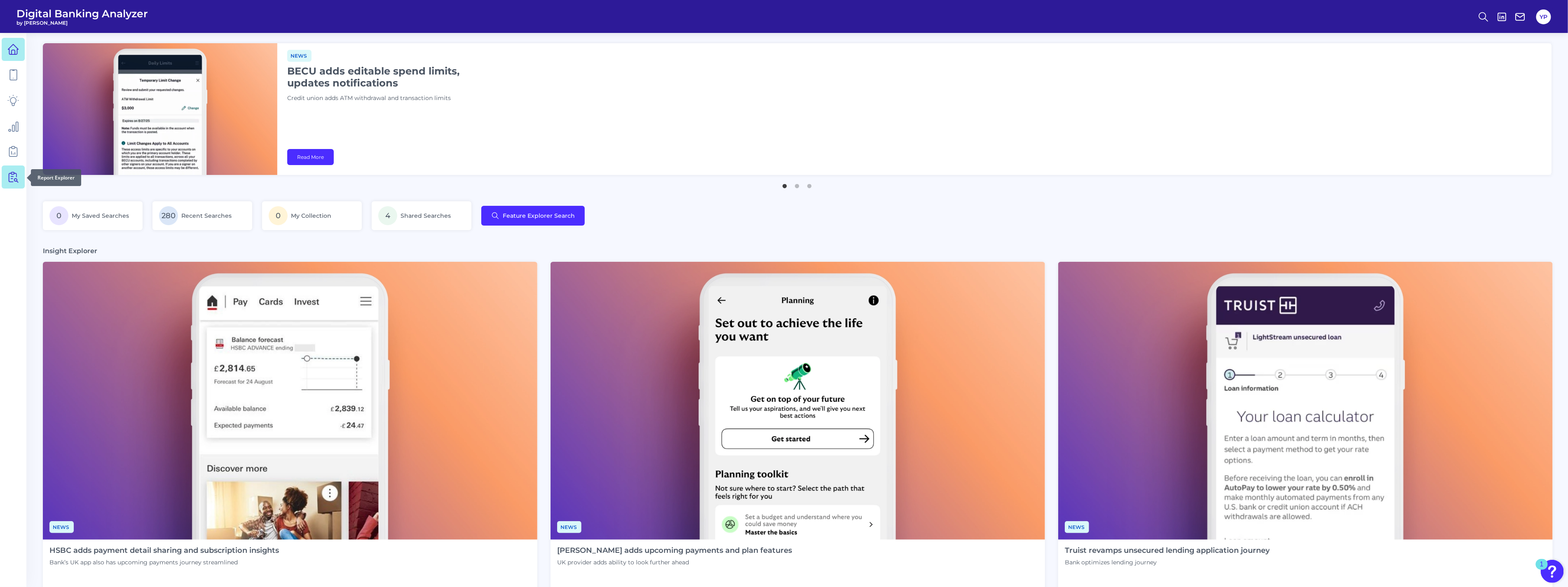
click at [3, 171] on link at bounding box center [13, 177] width 23 height 23
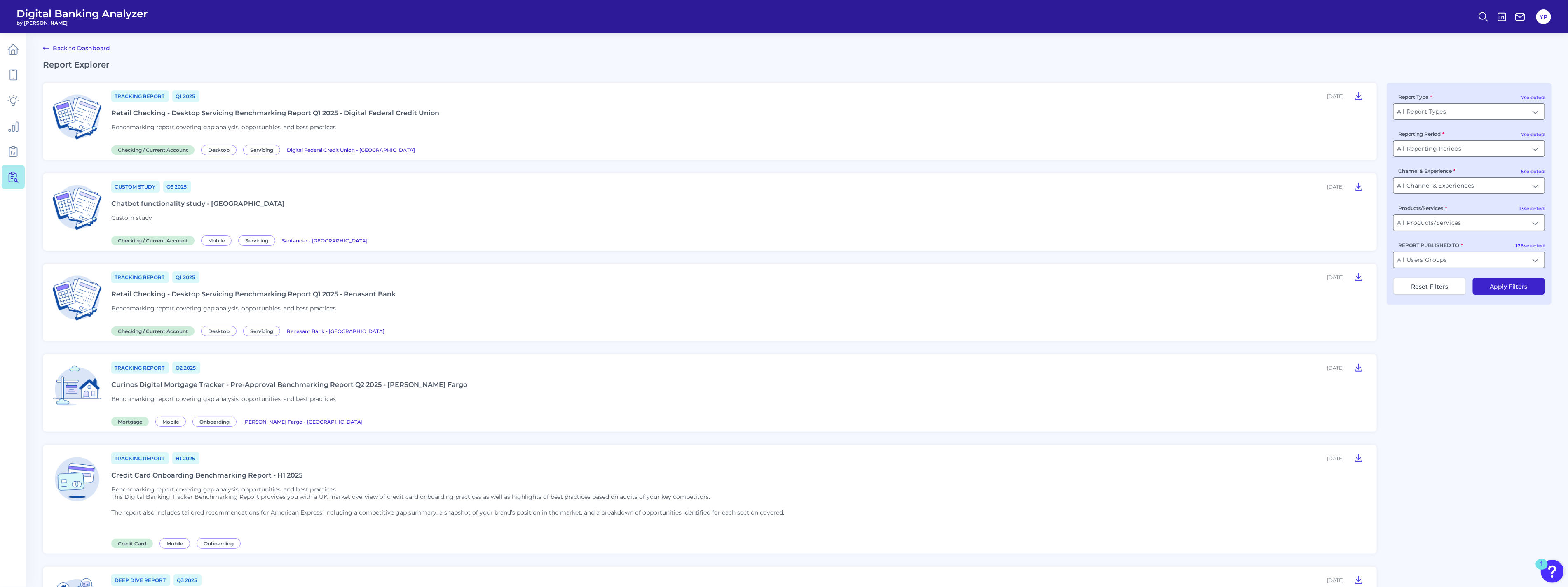
click at [219, 207] on div "Chatbot functionality study - [GEOGRAPHIC_DATA]" at bounding box center [198, 204] width 173 height 8
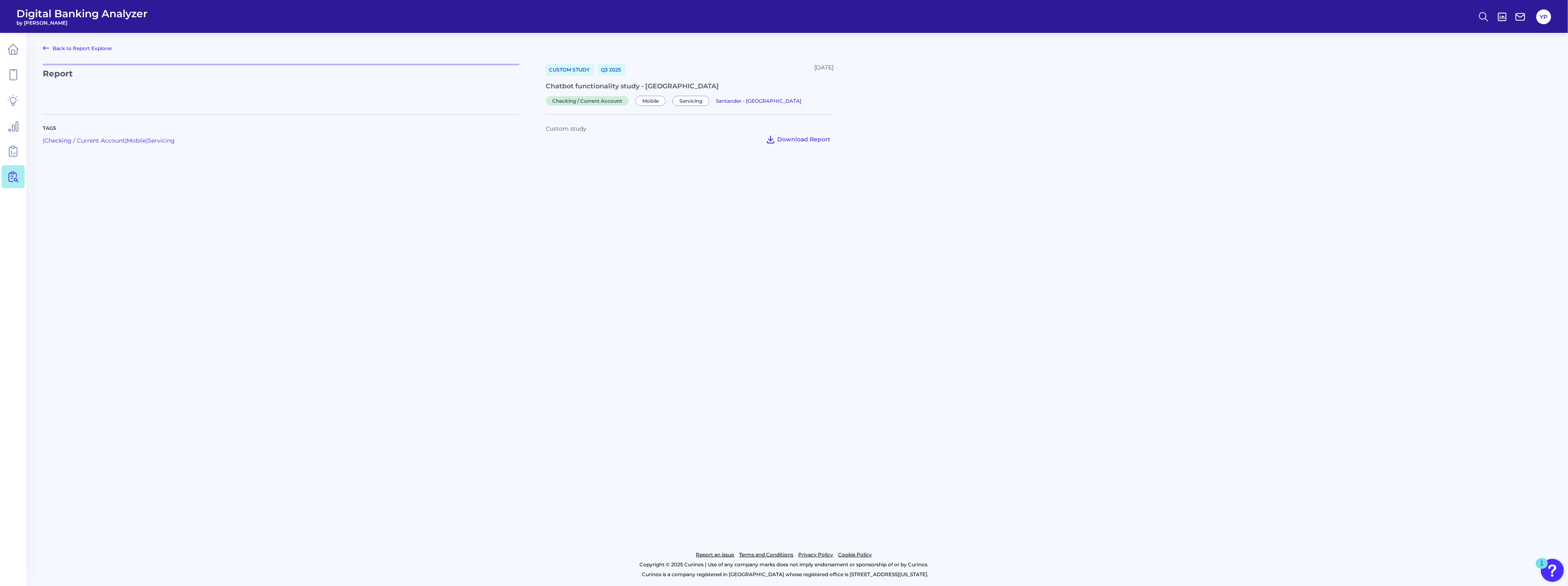
click at [788, 145] on button "Download Report" at bounding box center [798, 139] width 71 height 13
